Goal: Understand process/instructions: Learn how to perform a task or action

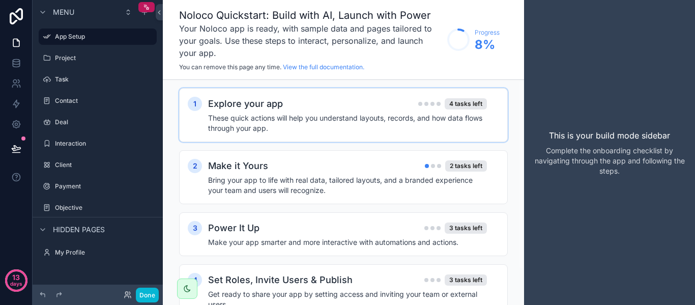
click at [362, 106] on div "Explore your app 4 tasks left" at bounding box center [347, 104] width 279 height 14
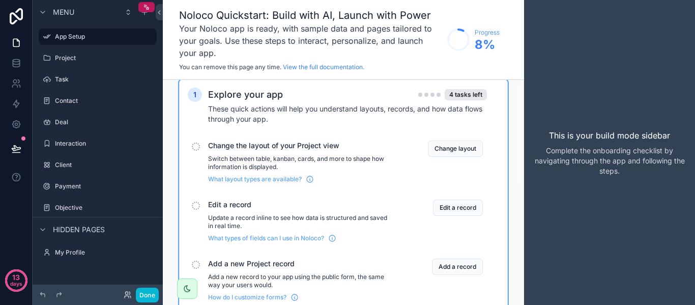
scroll to position [10, 0]
click at [451, 141] on button "Change layout" at bounding box center [455, 148] width 55 height 16
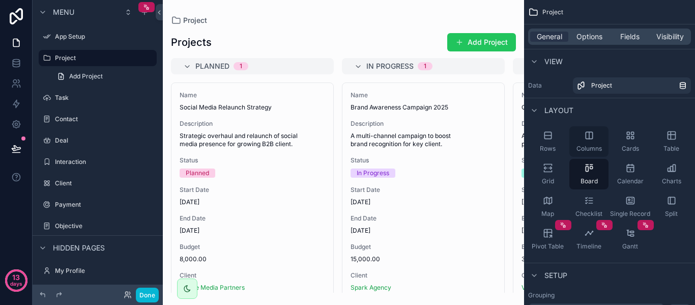
click at [586, 149] on span "Columns" at bounding box center [589, 149] width 25 height 8
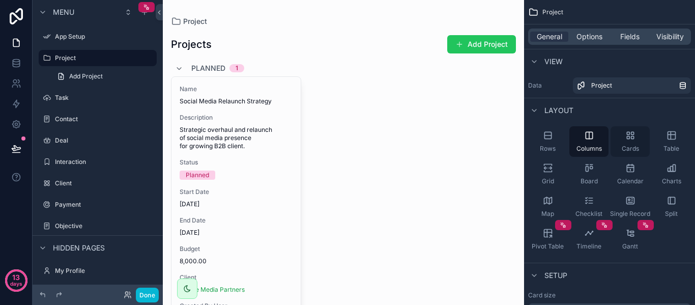
click at [621, 142] on div "Cards" at bounding box center [630, 141] width 39 height 31
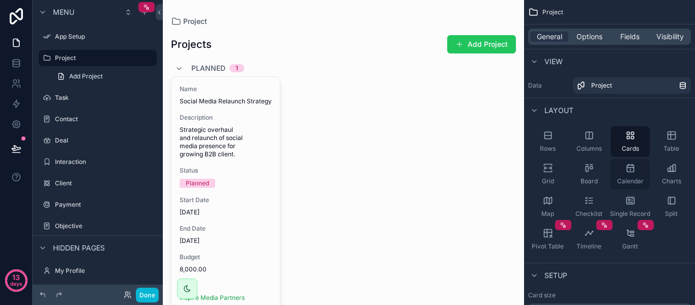
click at [644, 177] on div "Calendar" at bounding box center [630, 174] width 39 height 31
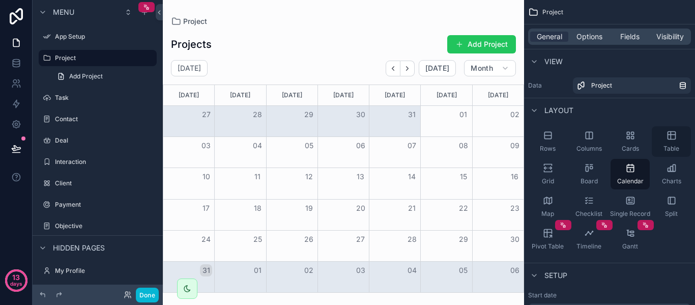
click at [666, 151] on span "Table" at bounding box center [672, 149] width 16 height 8
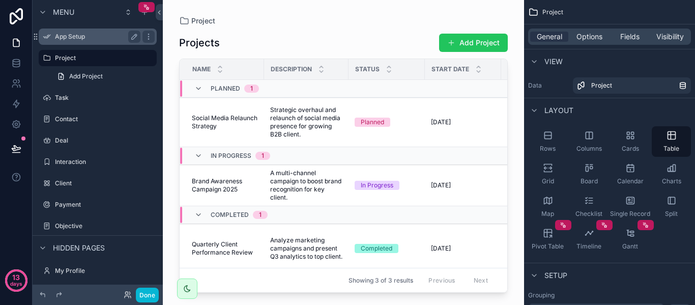
click at [78, 38] on label "App Setup" at bounding box center [95, 37] width 81 height 8
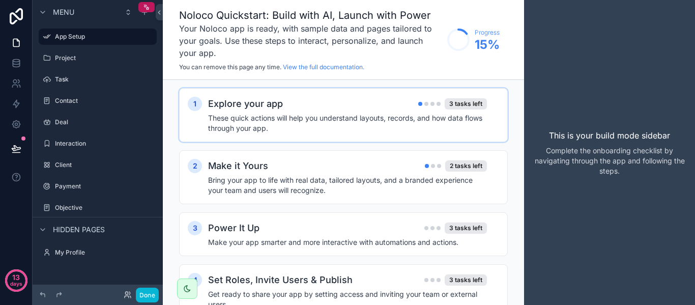
drag, startPoint x: 331, startPoint y: 123, endPoint x: 336, endPoint y: 122, distance: 5.2
click at [336, 122] on h4 "These quick actions will help you understand layouts, records, and how data flo…" at bounding box center [347, 123] width 279 height 20
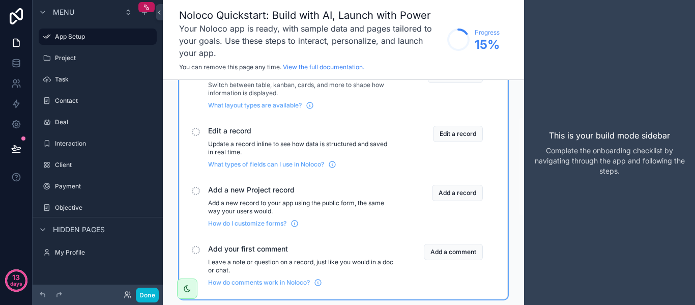
scroll to position [83, 0]
click at [453, 132] on button "Edit a record" at bounding box center [458, 133] width 50 height 16
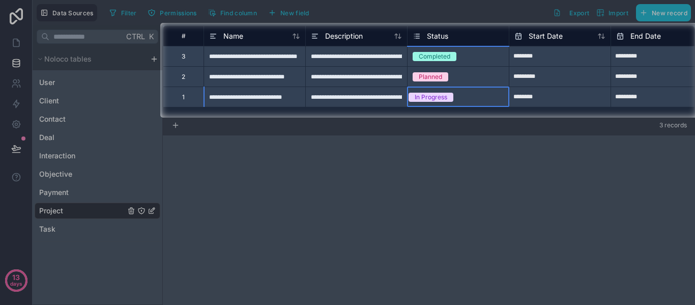
click at [427, 93] on div "In Progress" at bounding box center [431, 97] width 47 height 9
click at [389, 100] on div "**********" at bounding box center [356, 97] width 102 height 20
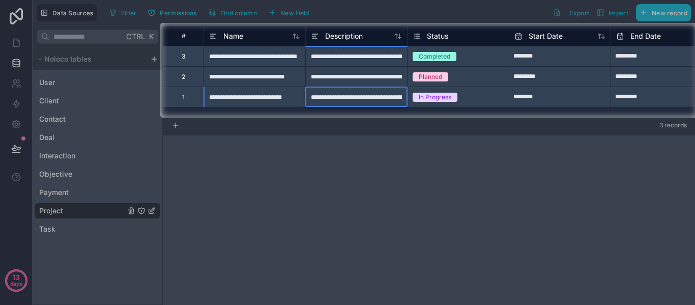
scroll to position [0, 103]
click at [389, 100] on div "**********" at bounding box center [356, 97] width 102 height 20
type input "****"
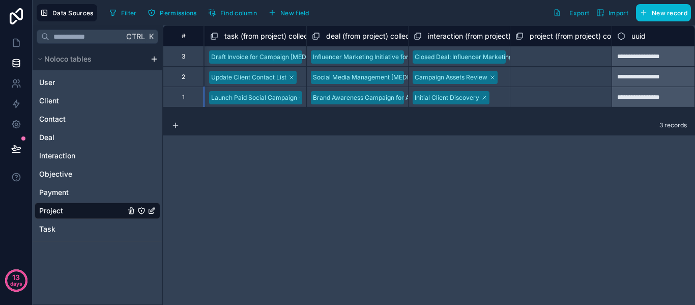
scroll to position [0, 1035]
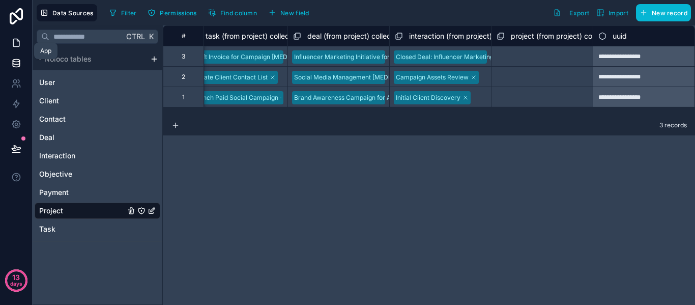
click at [22, 40] on link at bounding box center [16, 43] width 32 height 20
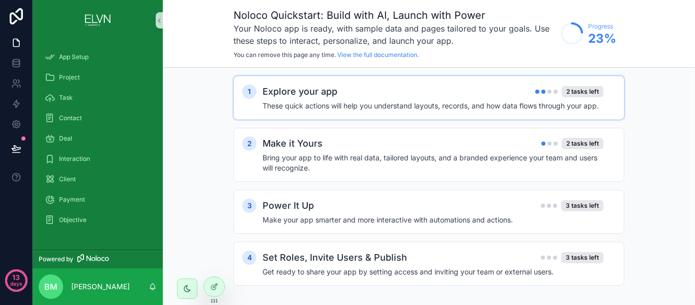
click at [304, 90] on h2 "Explore your app" at bounding box center [300, 91] width 75 height 14
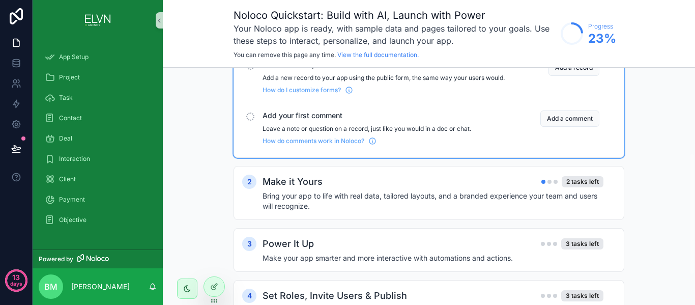
scroll to position [179, 0]
